Goal: Book appointment/travel/reservation: Register for event/course

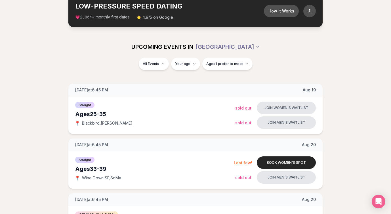
scroll to position [38, 0]
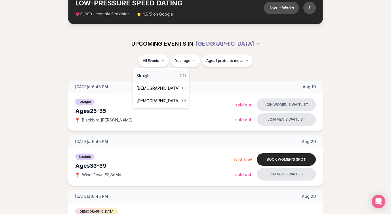
click at [147, 75] on span "Straight" at bounding box center [144, 76] width 14 height 6
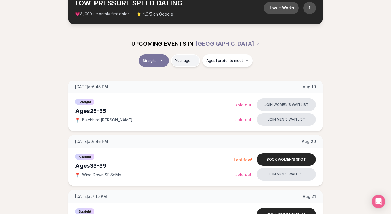
type input "**"
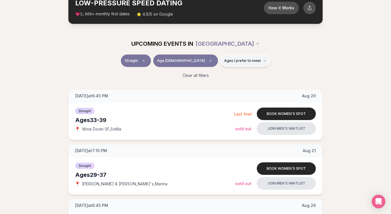
click at [243, 58] on button "Ages I prefer to meet" at bounding box center [245, 61] width 50 height 12
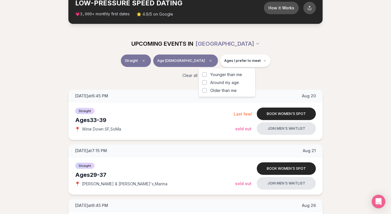
click at [204, 81] on button "Around my age" at bounding box center [204, 82] width 5 height 5
click at [268, 60] on div "Straight Age [DEMOGRAPHIC_DATA] Same age" at bounding box center [196, 62] width 318 height 15
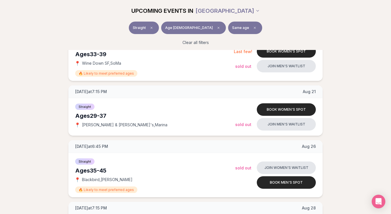
scroll to position [104, 0]
